Goal: Task Accomplishment & Management: Manage account settings

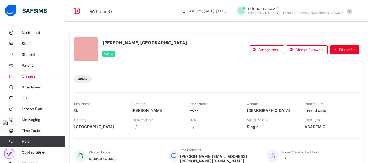
click at [29, 78] on span "Classes" at bounding box center [44, 76] width 44 height 4
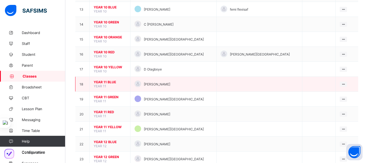
scroll to position [245, 0]
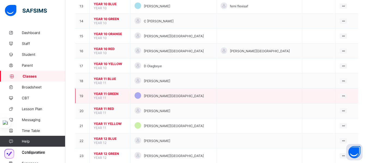
click at [105, 95] on span "YEAR 11 GREEN" at bounding box center [110, 94] width 32 height 4
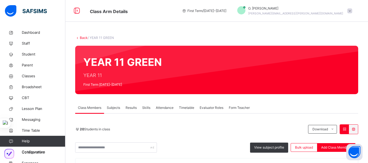
scroll to position [82, 0]
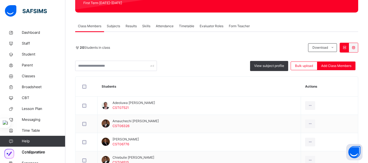
click at [167, 23] on div "Attendance" at bounding box center [164, 26] width 23 height 11
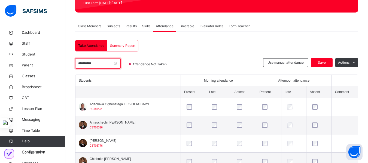
click at [106, 60] on input "**********" at bounding box center [98, 63] width 46 height 10
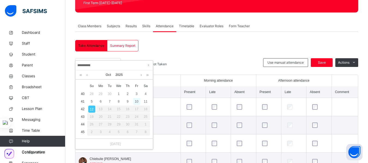
click at [136, 101] on div "10" at bounding box center [136, 101] width 7 height 7
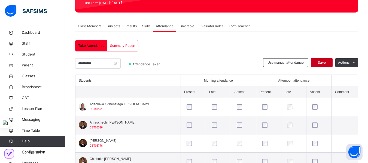
click at [328, 62] on span "Save" at bounding box center [322, 62] width 14 height 5
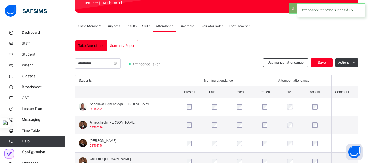
scroll to position [0, 0]
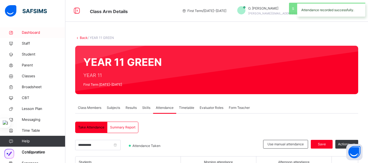
click at [35, 32] on span "Dashboard" at bounding box center [44, 32] width 44 height 5
